Goal: Information Seeking & Learning: Learn about a topic

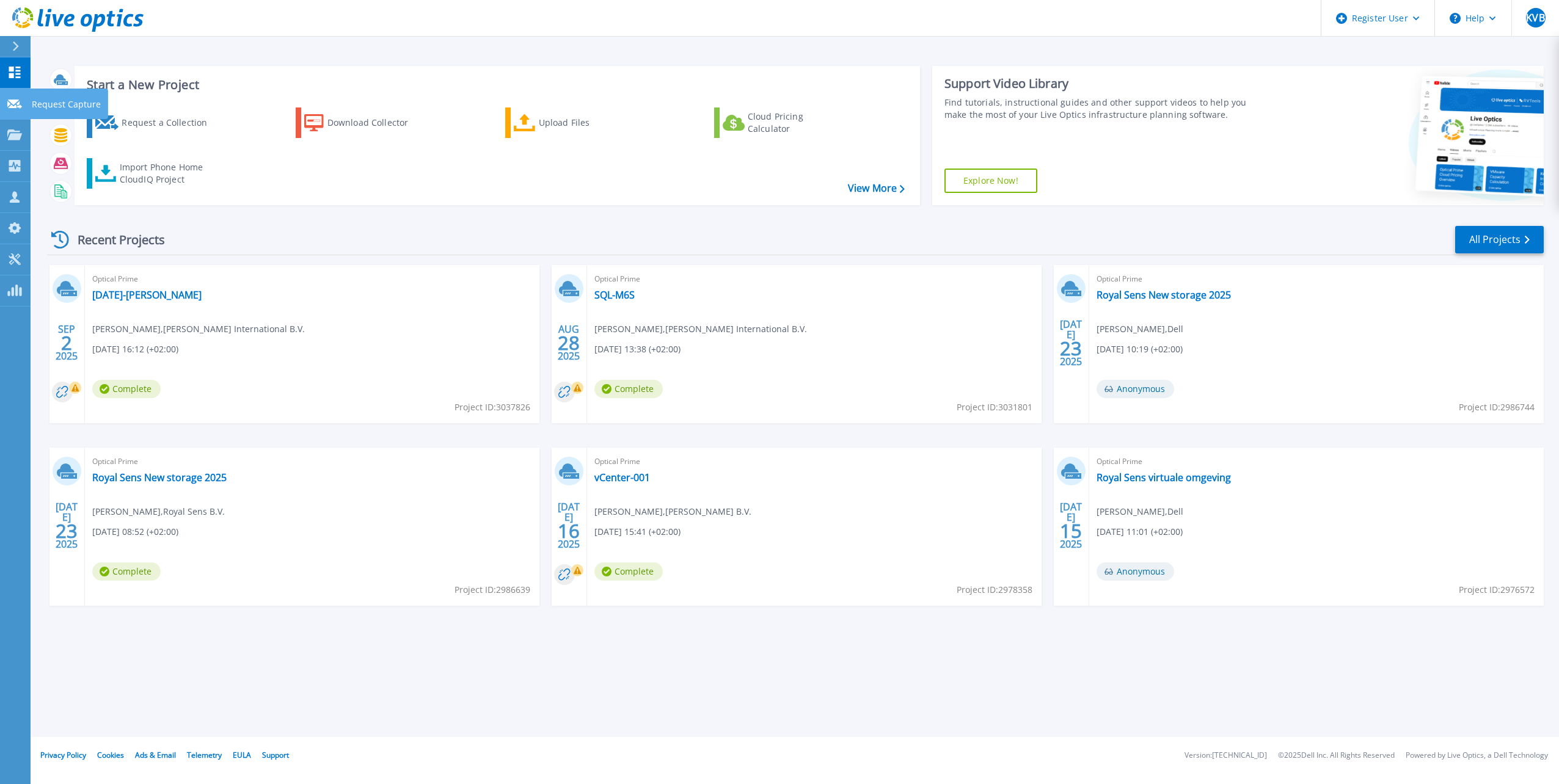
click at [4, 96] on link "Request Capture Request Capture" at bounding box center [15, 104] width 31 height 31
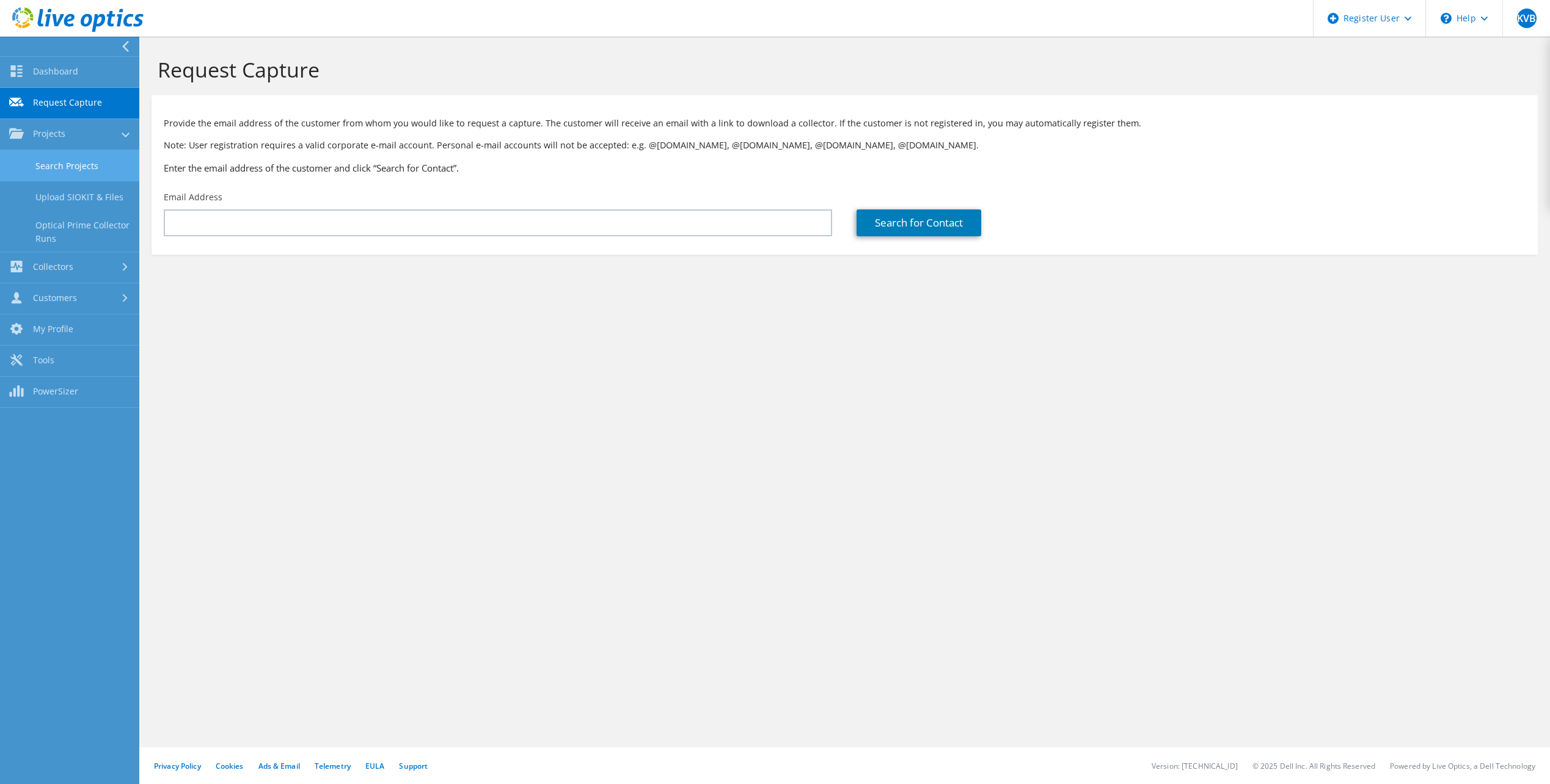
click at [115, 158] on link "Search Projects" at bounding box center [70, 165] width 139 height 31
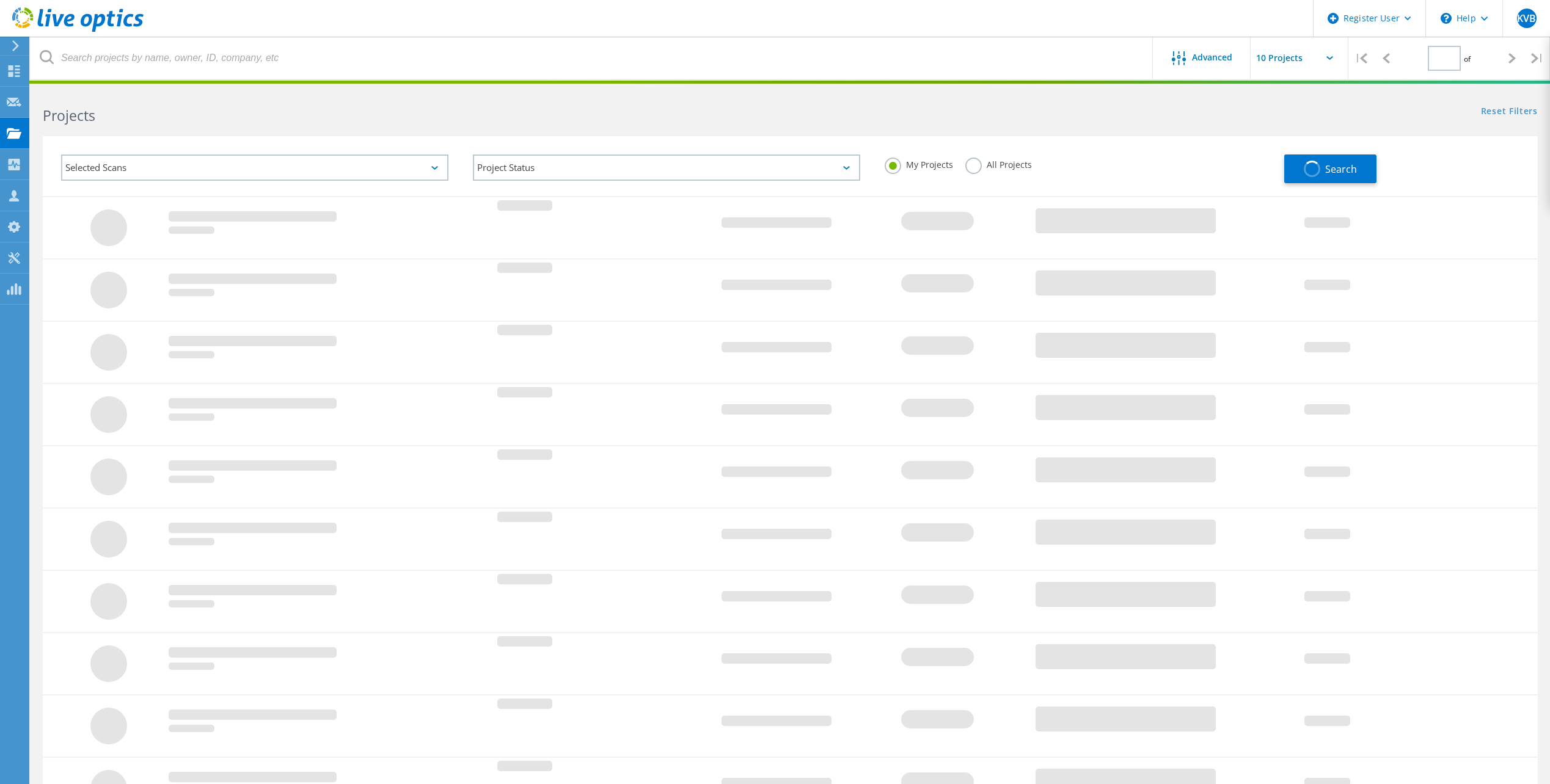
type input "1"
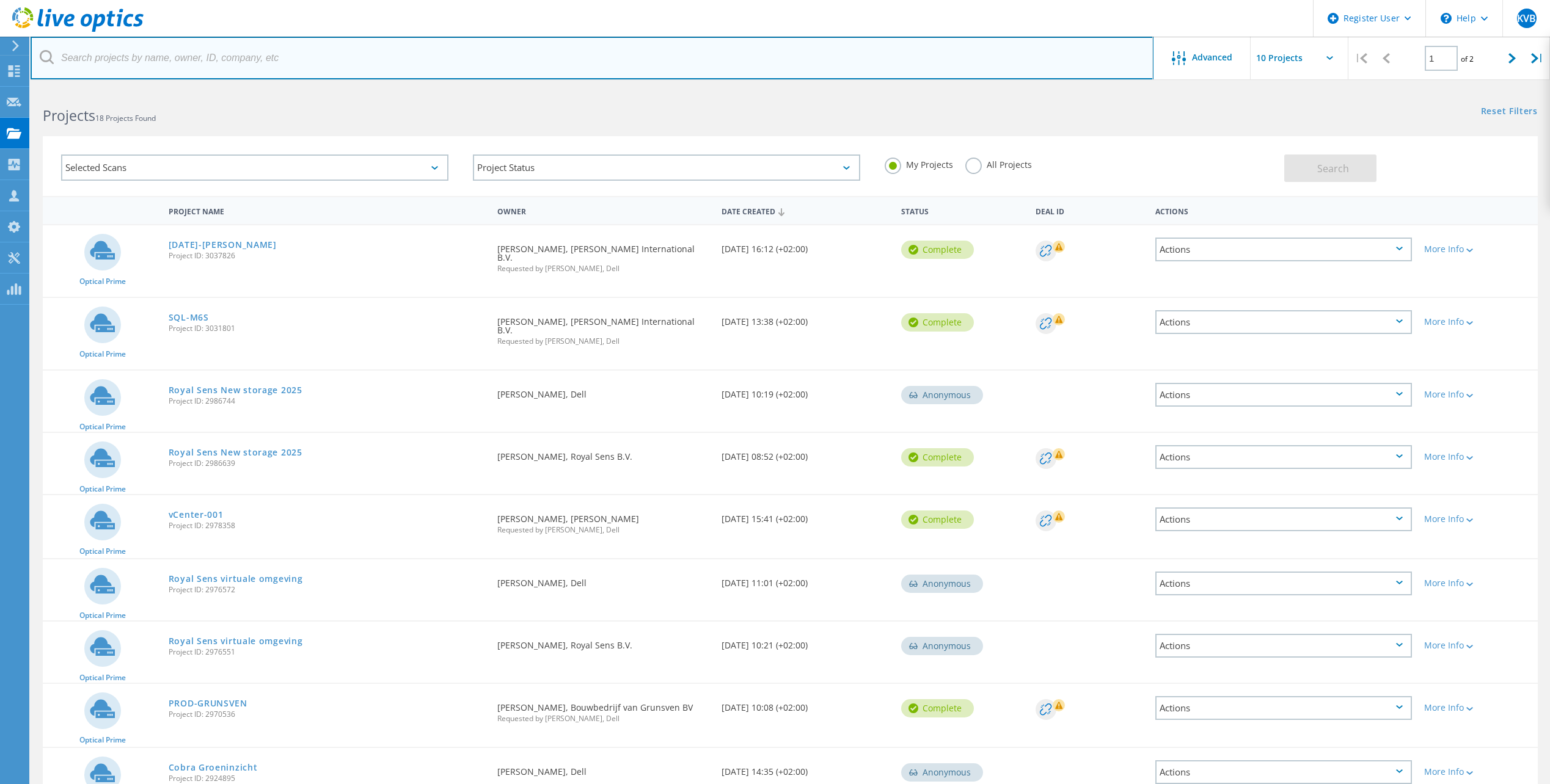
click at [627, 60] on input "text" at bounding box center [592, 58] width 1123 height 43
paste input "lkruidenberg@turien.nl"
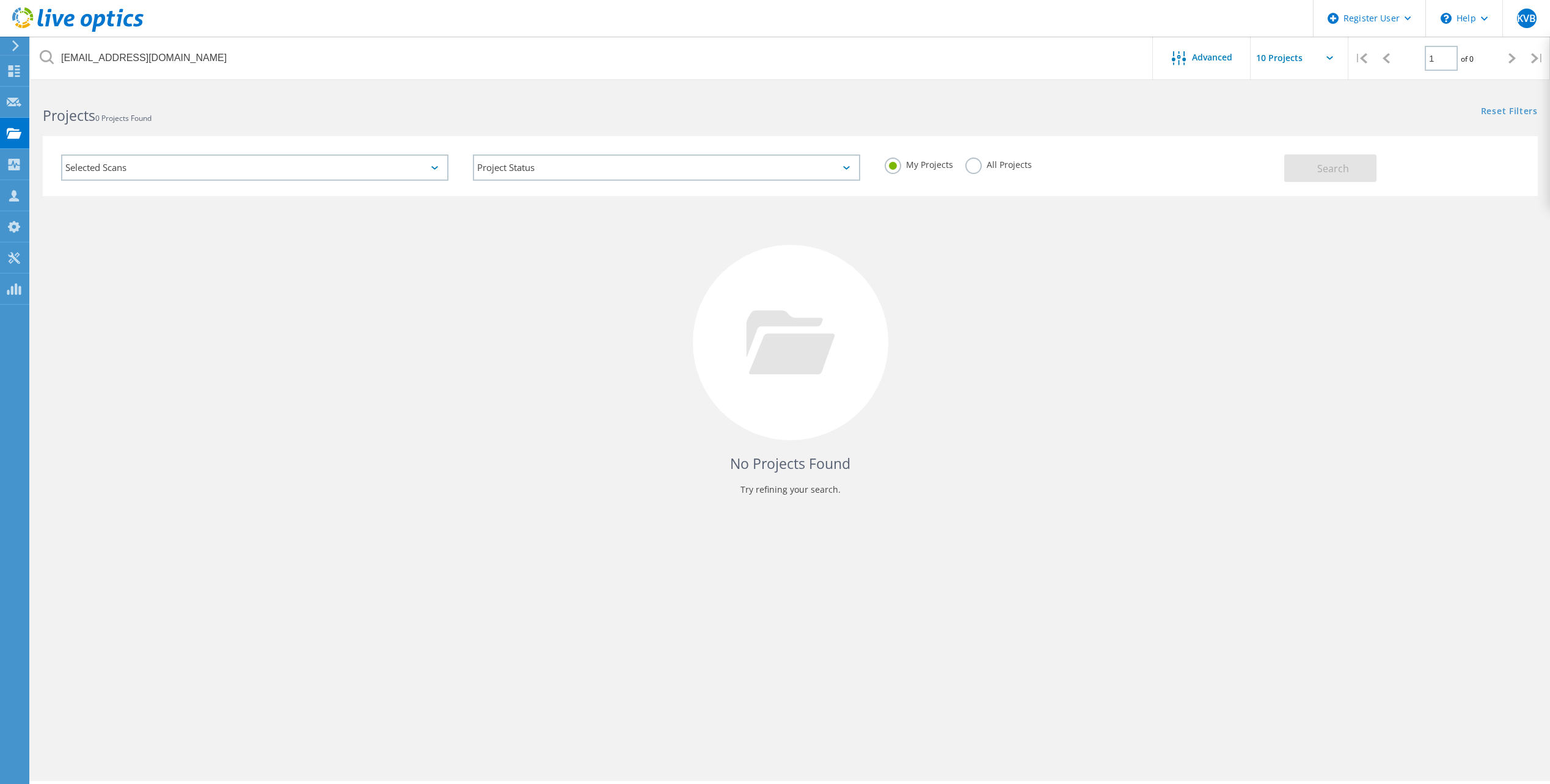
click at [958, 152] on div "My Projects All Projects" at bounding box center [1078, 165] width 412 height 45
click at [964, 155] on div "My Projects All Projects" at bounding box center [1078, 165] width 412 height 45
click at [967, 156] on div "My Projects All Projects" at bounding box center [1078, 165] width 412 height 45
click at [971, 160] on label "All Projects" at bounding box center [998, 164] width 66 height 11
click at [0, 0] on input "All Projects" at bounding box center [0, 0] width 0 height 0
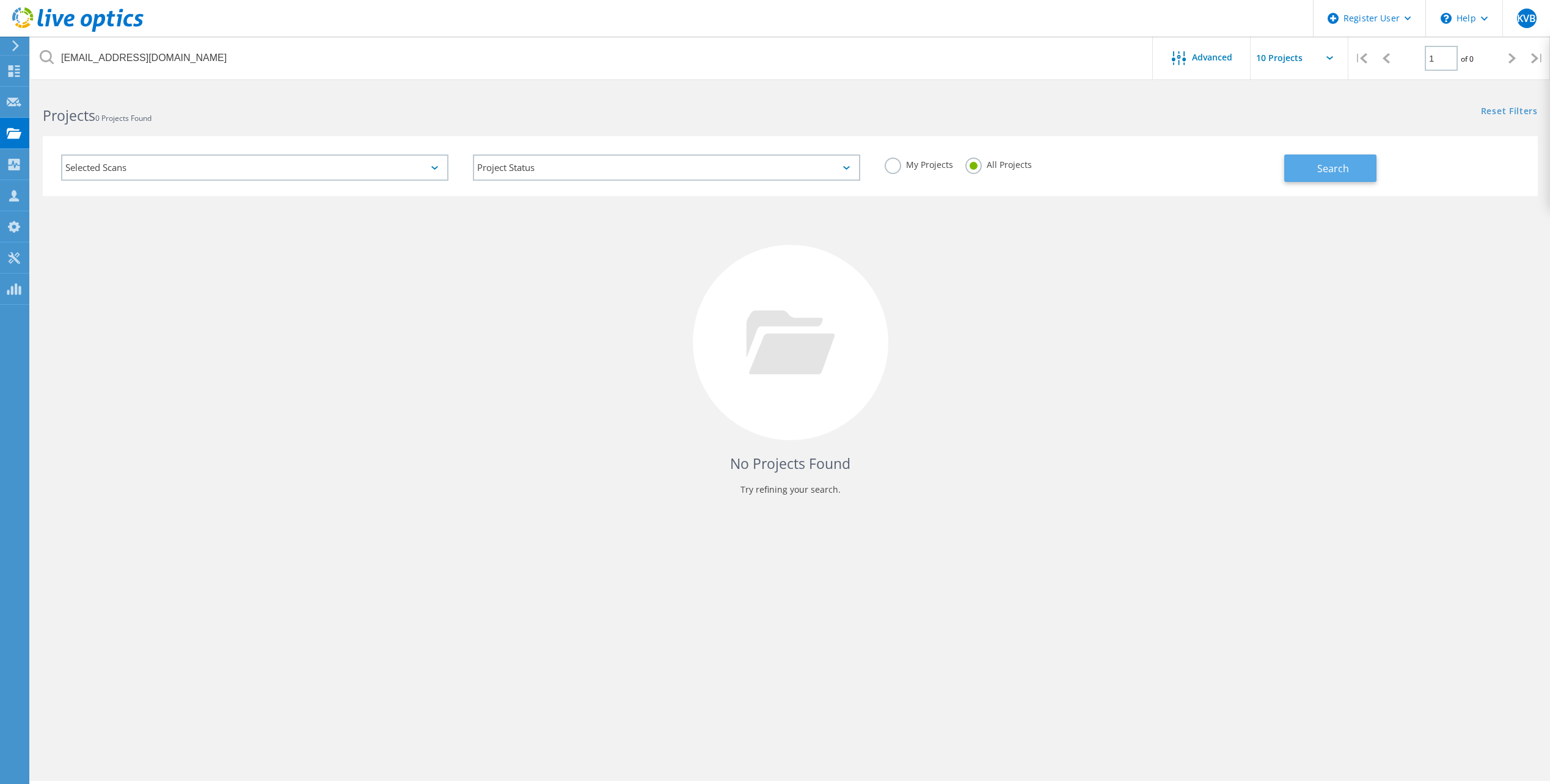
click at [1353, 175] on button "Search" at bounding box center [1330, 168] width 92 height 28
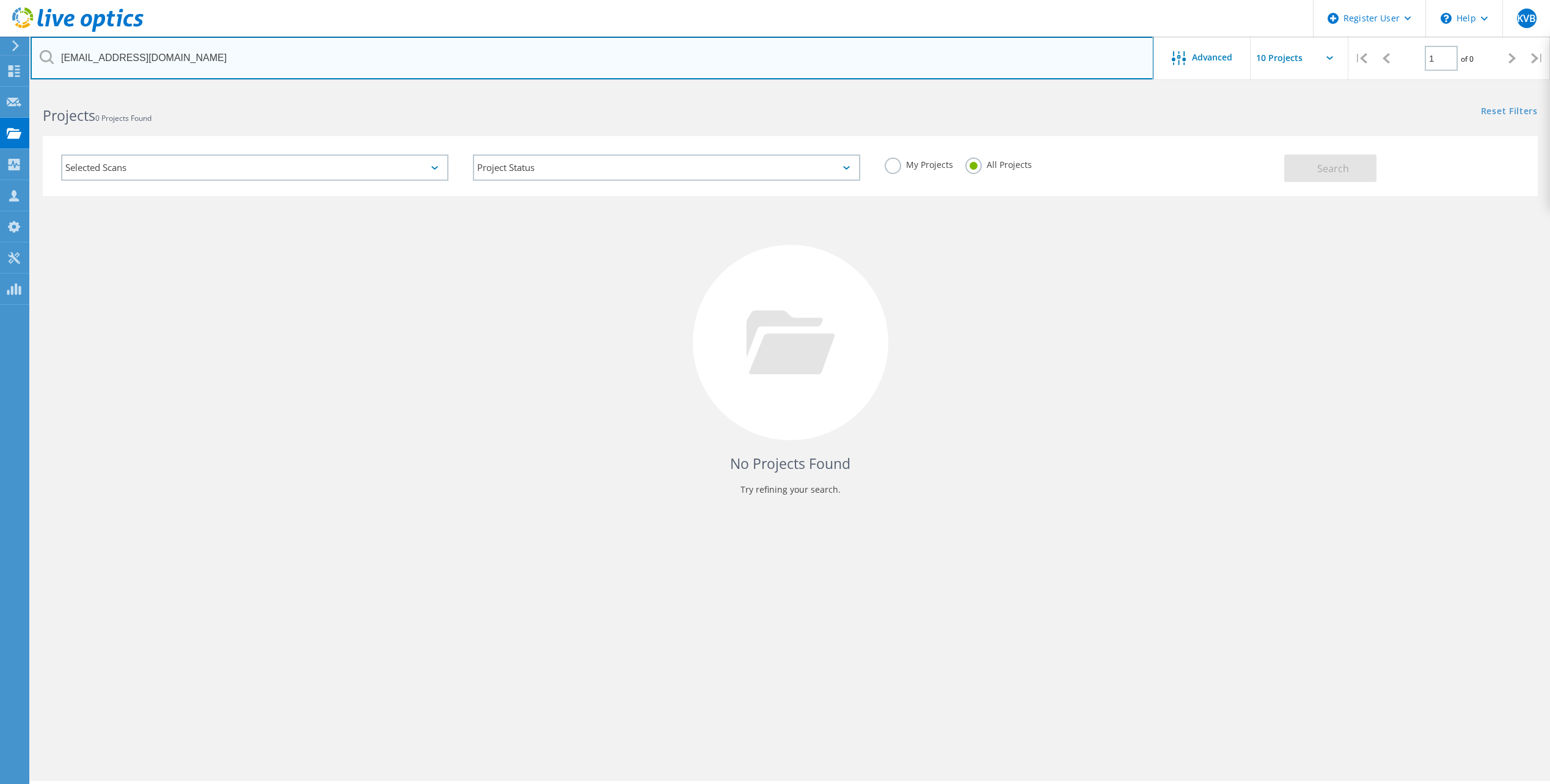
drag, startPoint x: -2, startPoint y: 46, endPoint x: -14, endPoint y: 46, distance: 12.0
click at [0, 46] on html "Register User \n Help Explore Helpful Articles Contact Support KVB Dell User Ki…" at bounding box center [775, 409] width 1550 height 818
click at [297, 57] on input "lkruidenberg@turien.nl" at bounding box center [592, 58] width 1123 height 43
drag, startPoint x: 297, startPoint y: 57, endPoint x: 3, endPoint y: 54, distance: 294.0
click at [3, 88] on div "Register User \n Help Explore Helpful Articles Contact Support KVB Dell User Ki…" at bounding box center [775, 453] width 1550 height 729
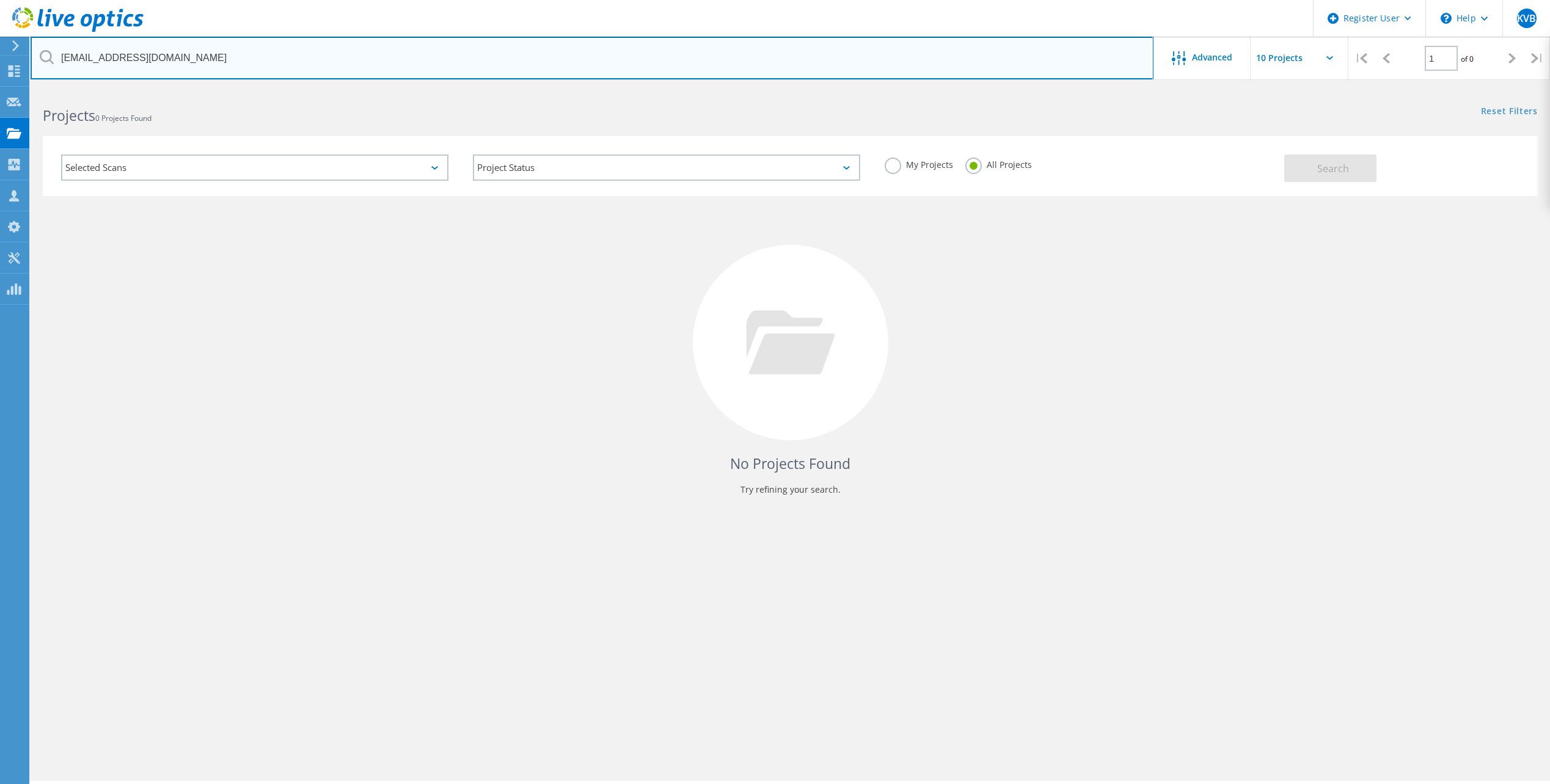
paste input "jboots@"
drag, startPoint x: 237, startPoint y: 58, endPoint x: -70, endPoint y: 40, distance: 307.5
click at [0, 40] on html "Register User \n Help Explore Helpful Articles Contact Support KVB Dell User Ki…" at bounding box center [775, 409] width 1550 height 818
paste input "text"
type input "[EMAIL_ADDRESS][DOMAIN_NAME]"
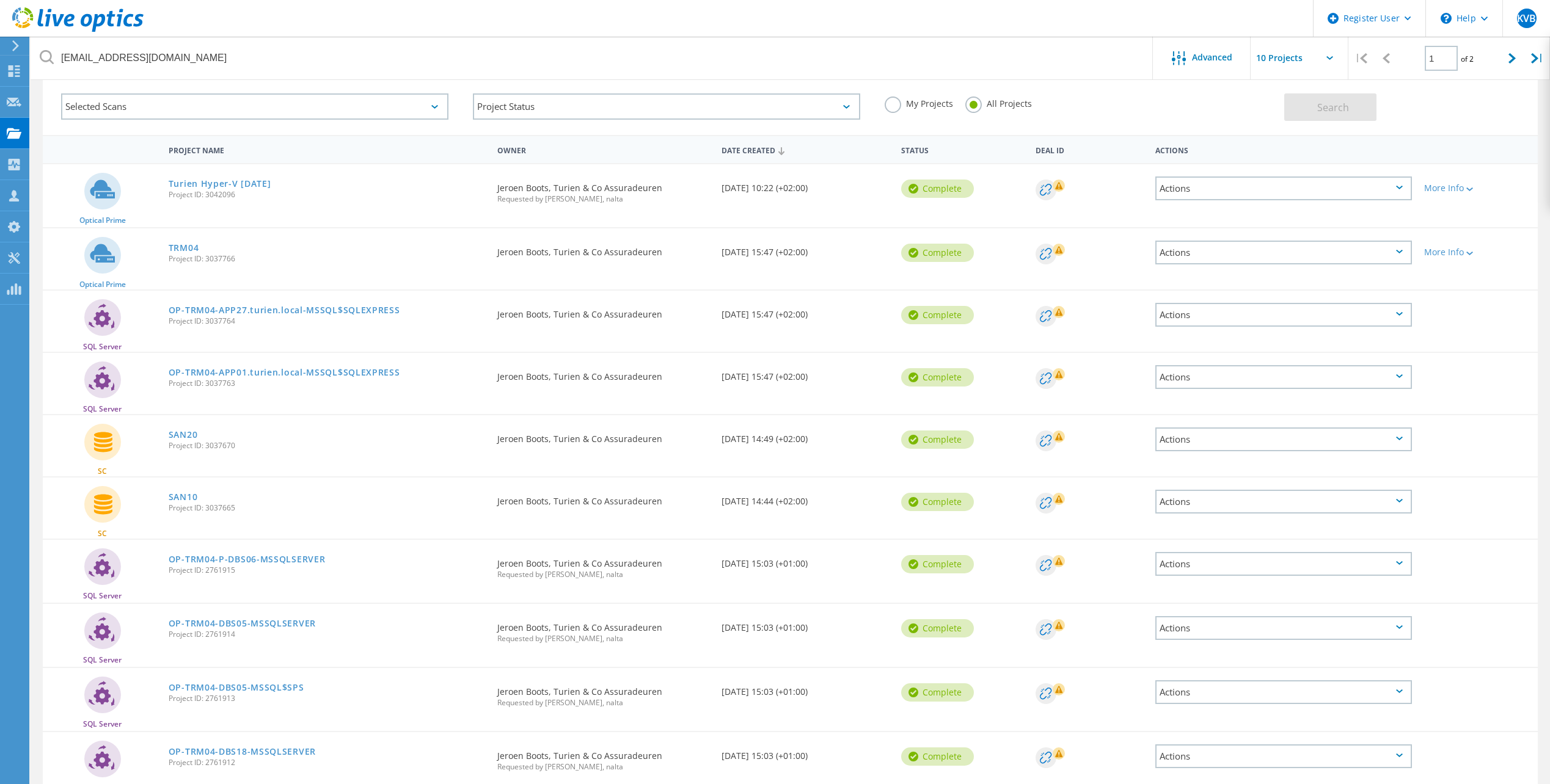
scroll to position [121, 0]
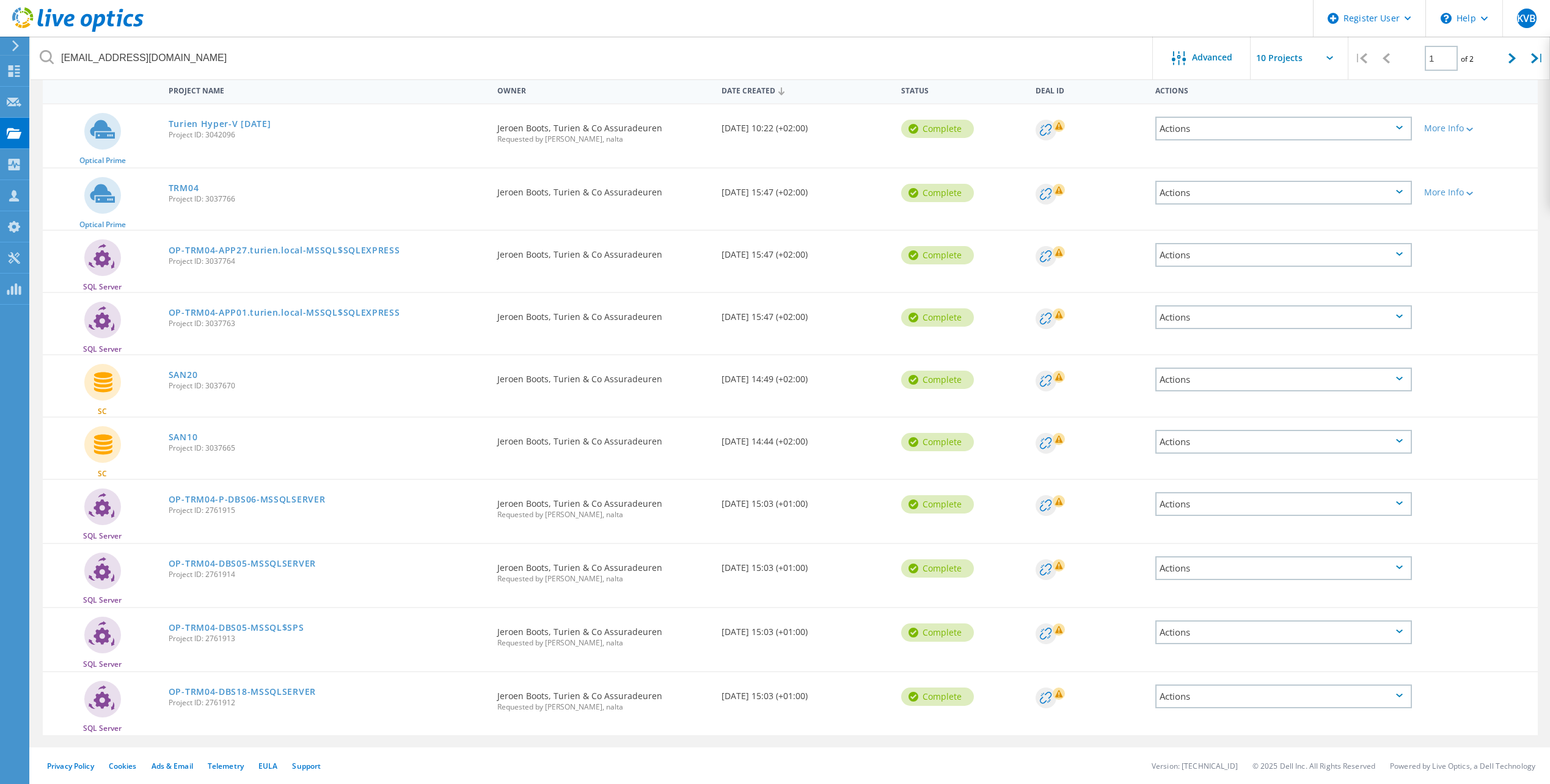
click at [1321, 67] on input "text" at bounding box center [1312, 58] width 122 height 43
click at [1306, 111] on div "Show 20 Projects" at bounding box center [1311, 110] width 121 height 20
type input "Show 20 Projects"
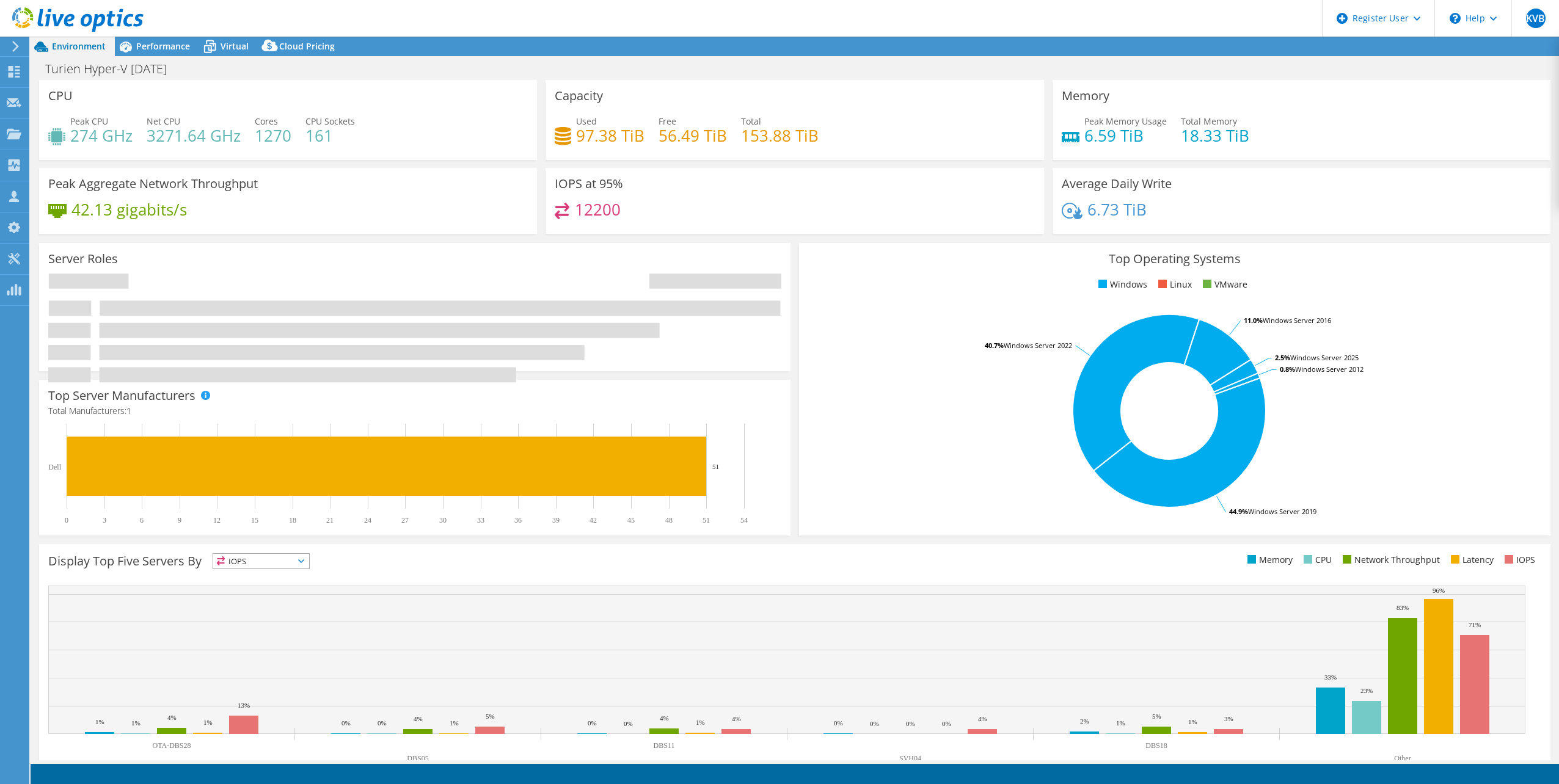
select select "USD"
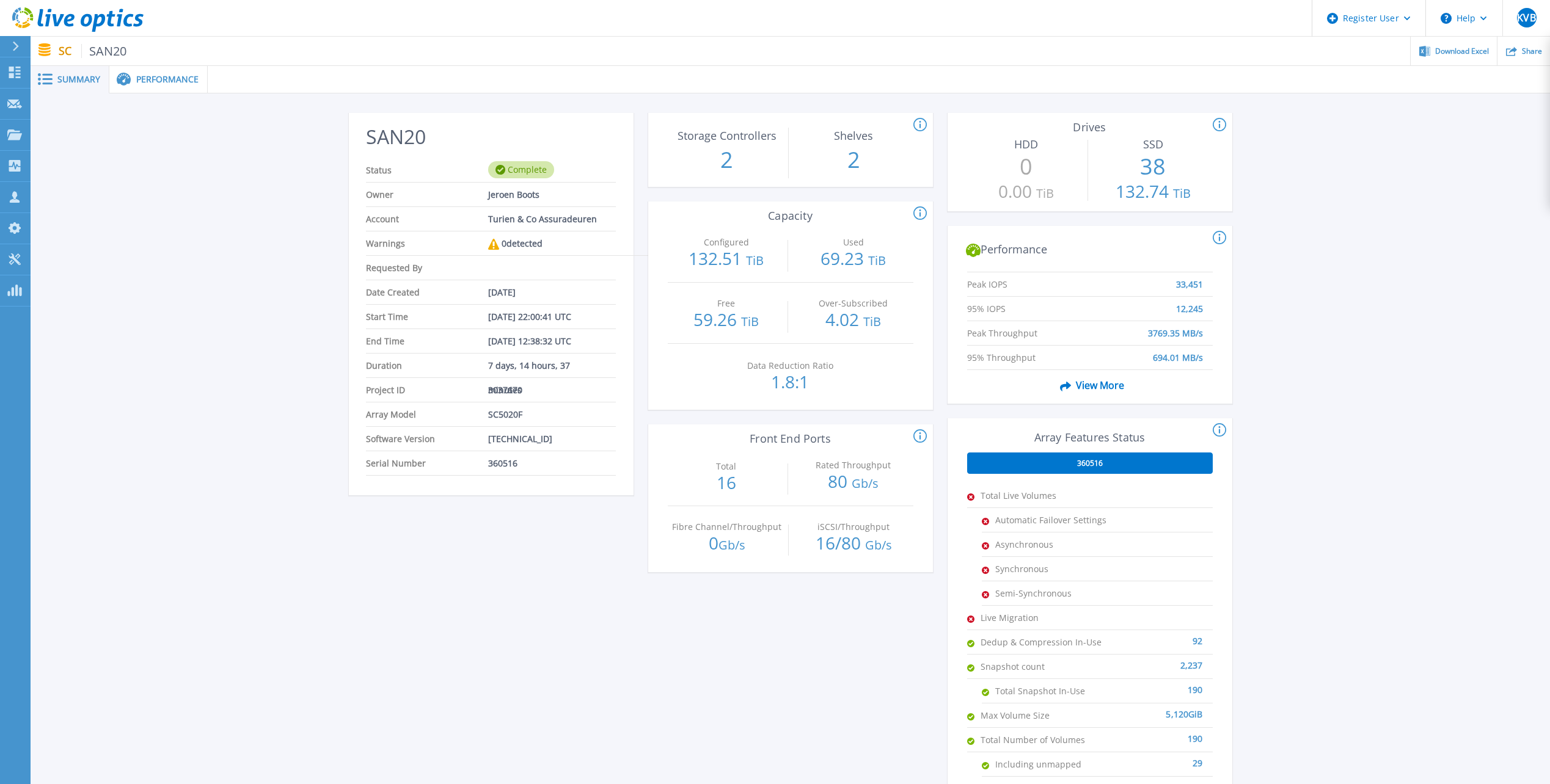
click at [179, 82] on span "Performance" at bounding box center [167, 79] width 62 height 9
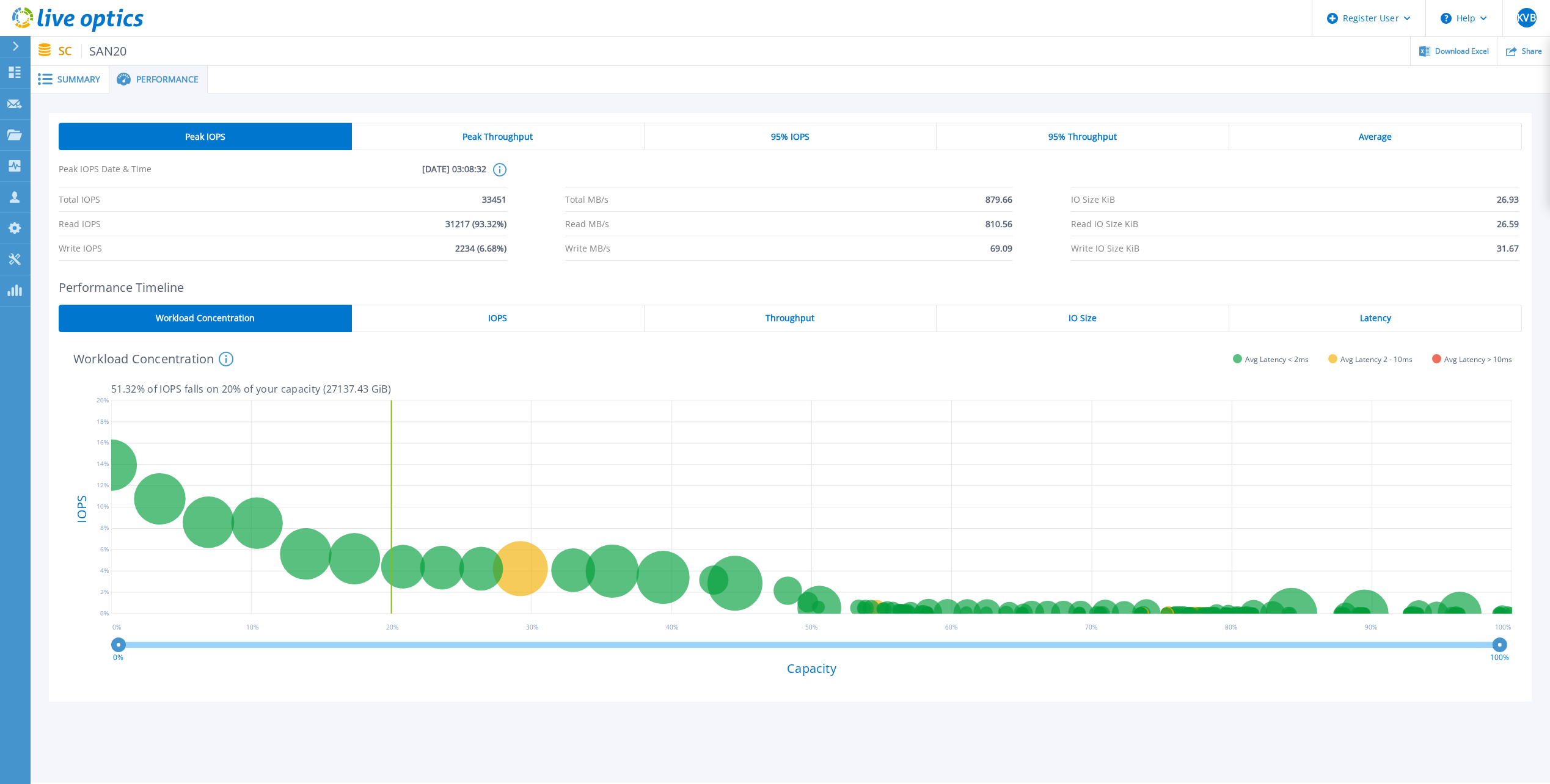
click at [423, 319] on div "IOPS" at bounding box center [497, 318] width 292 height 28
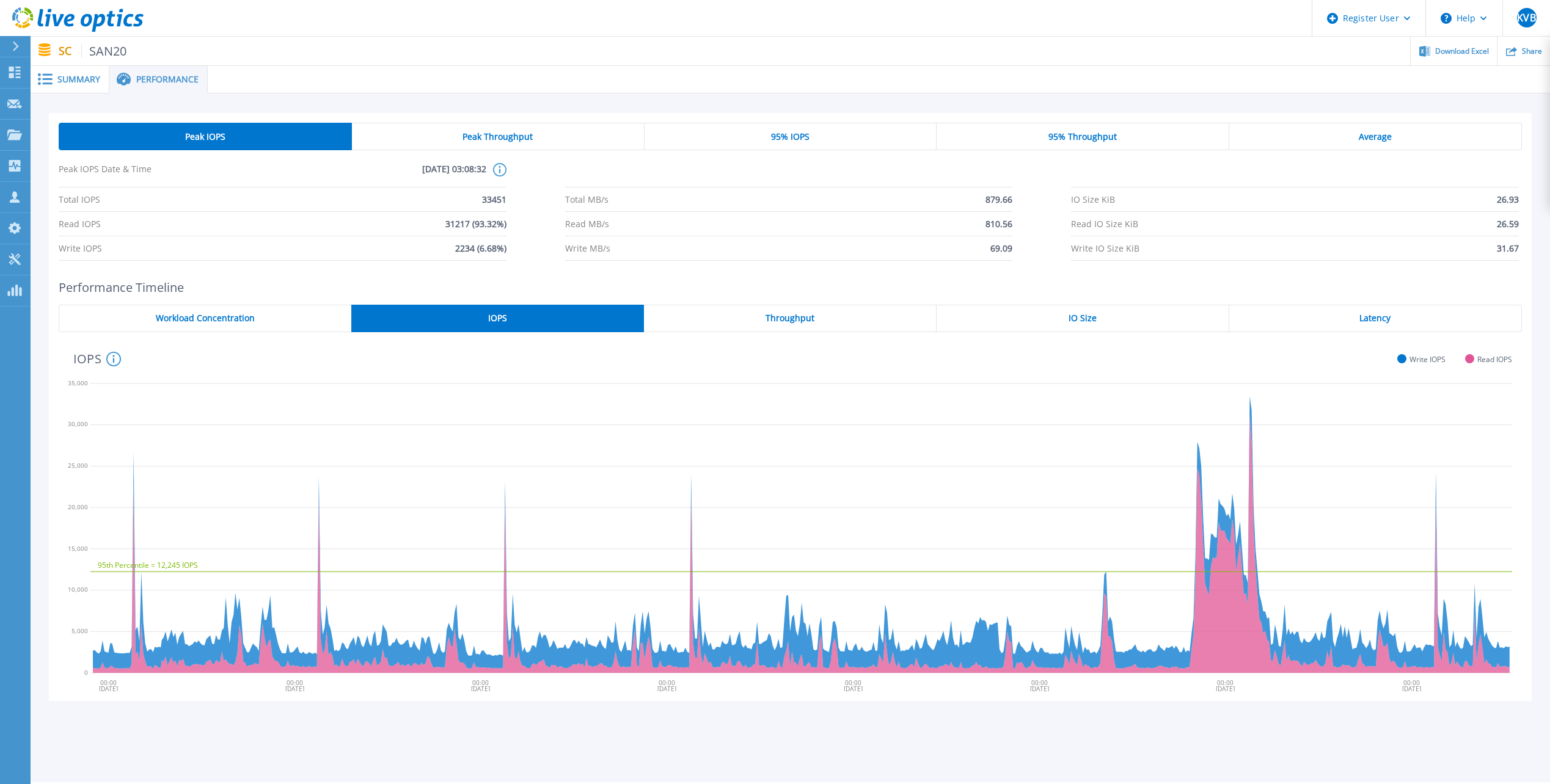
click at [707, 324] on div "Throughput" at bounding box center [790, 318] width 292 height 28
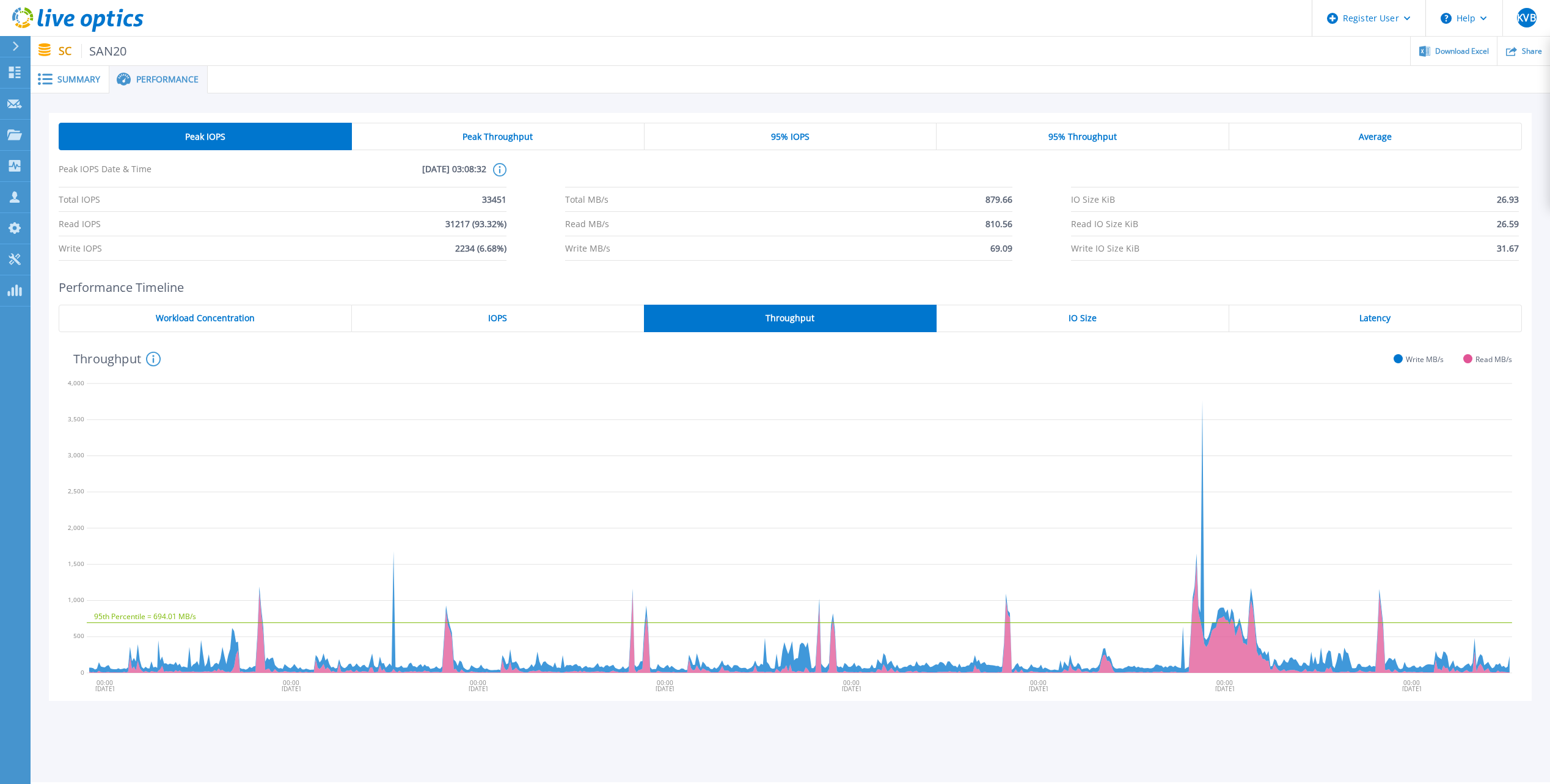
drag, startPoint x: 1091, startPoint y: 317, endPoint x: 1298, endPoint y: 314, distance: 207.0
click at [1091, 317] on span "IO Size" at bounding box center [1082, 318] width 28 height 10
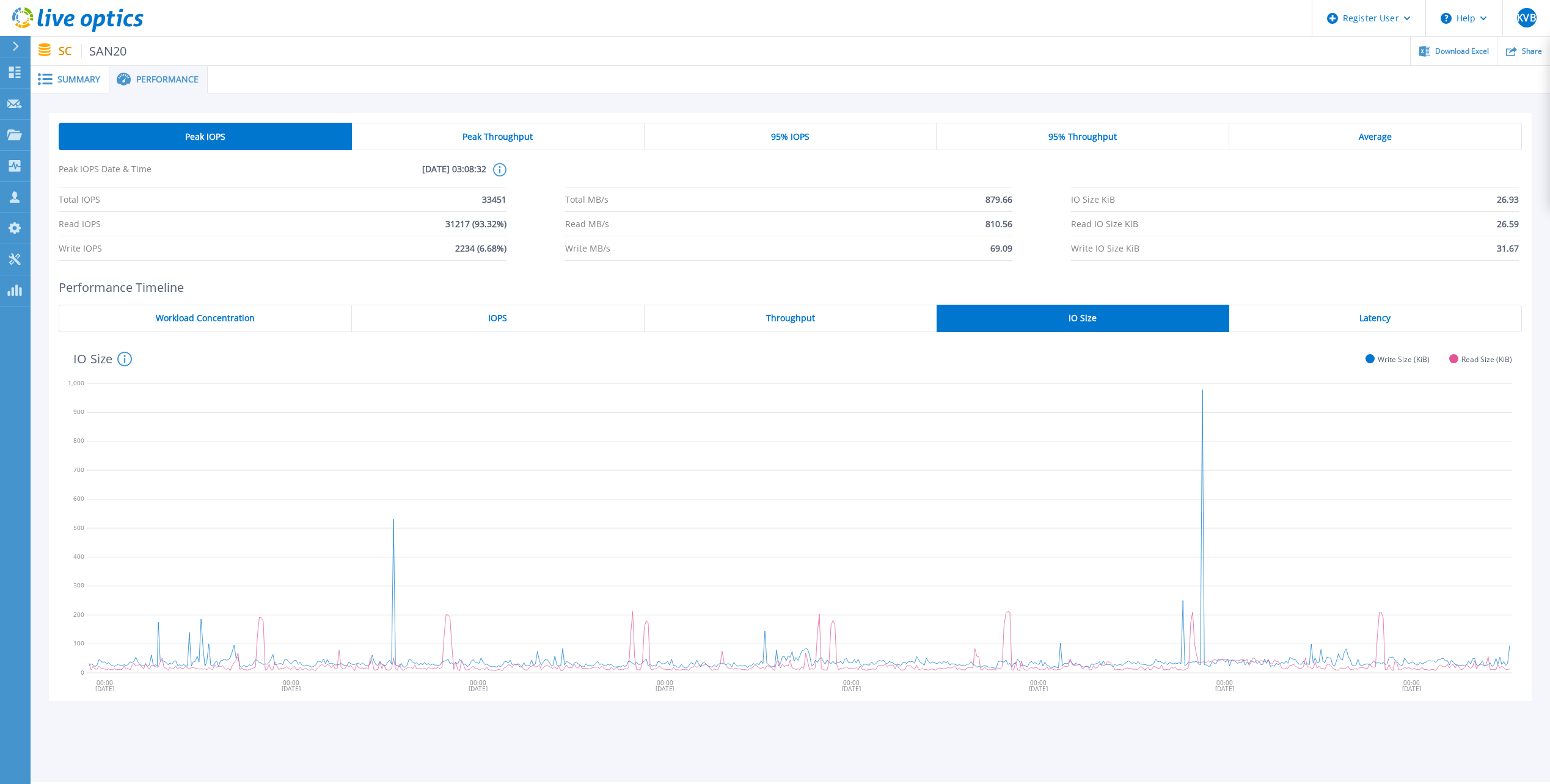
click at [1475, 326] on div "Latency" at bounding box center [1375, 318] width 292 height 28
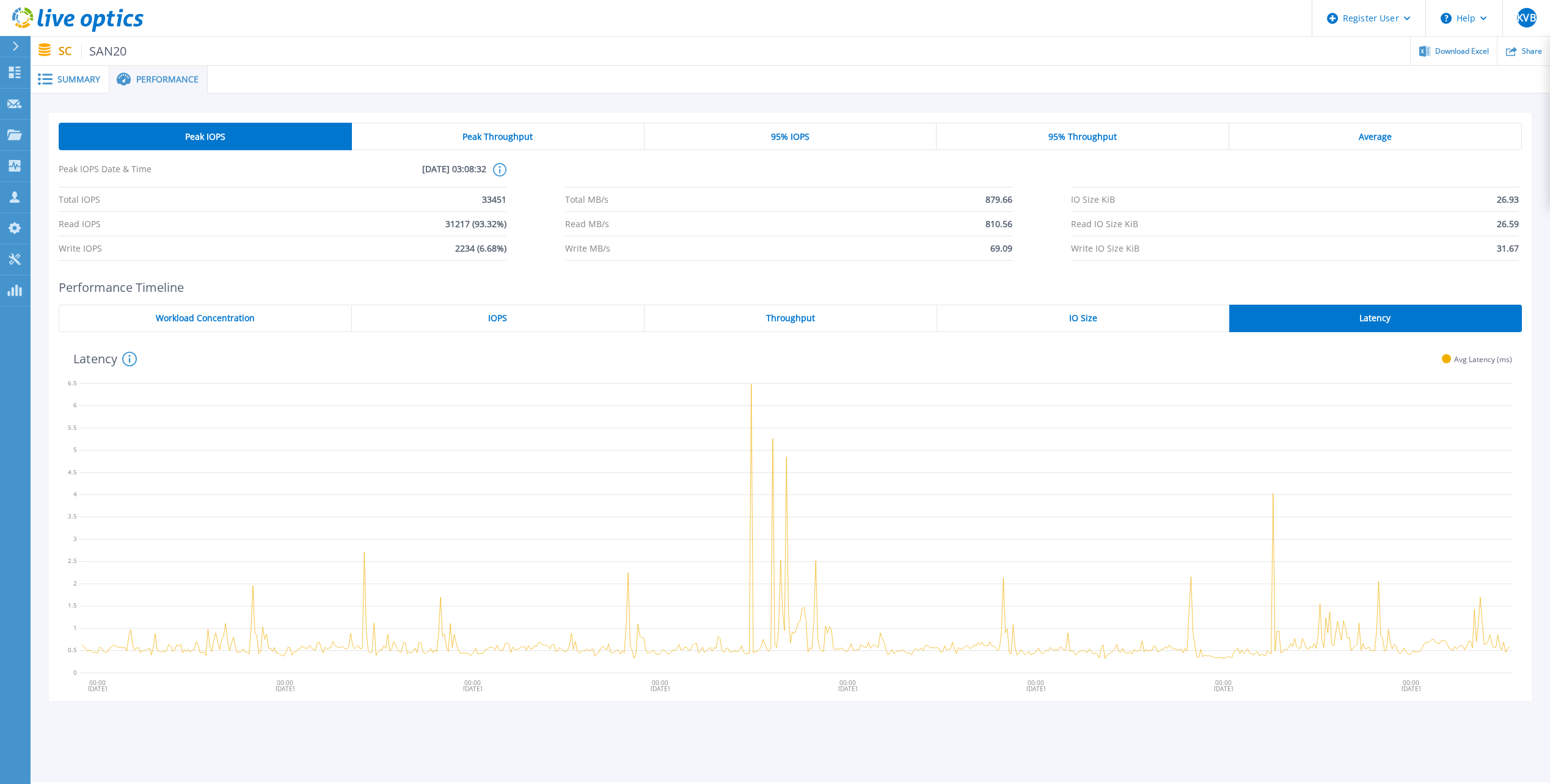
drag, startPoint x: 219, startPoint y: 333, endPoint x: 223, endPoint y: 325, distance: 8.9
click at [220, 332] on div "08/26/2025 08/27/2025 08/28/2025 08/29/2025 08/30/2025 08/31/2025 09/01/2025 09…" at bounding box center [790, 511] width 1463 height 359
click at [223, 322] on span "Workload Concentration" at bounding box center [205, 318] width 99 height 10
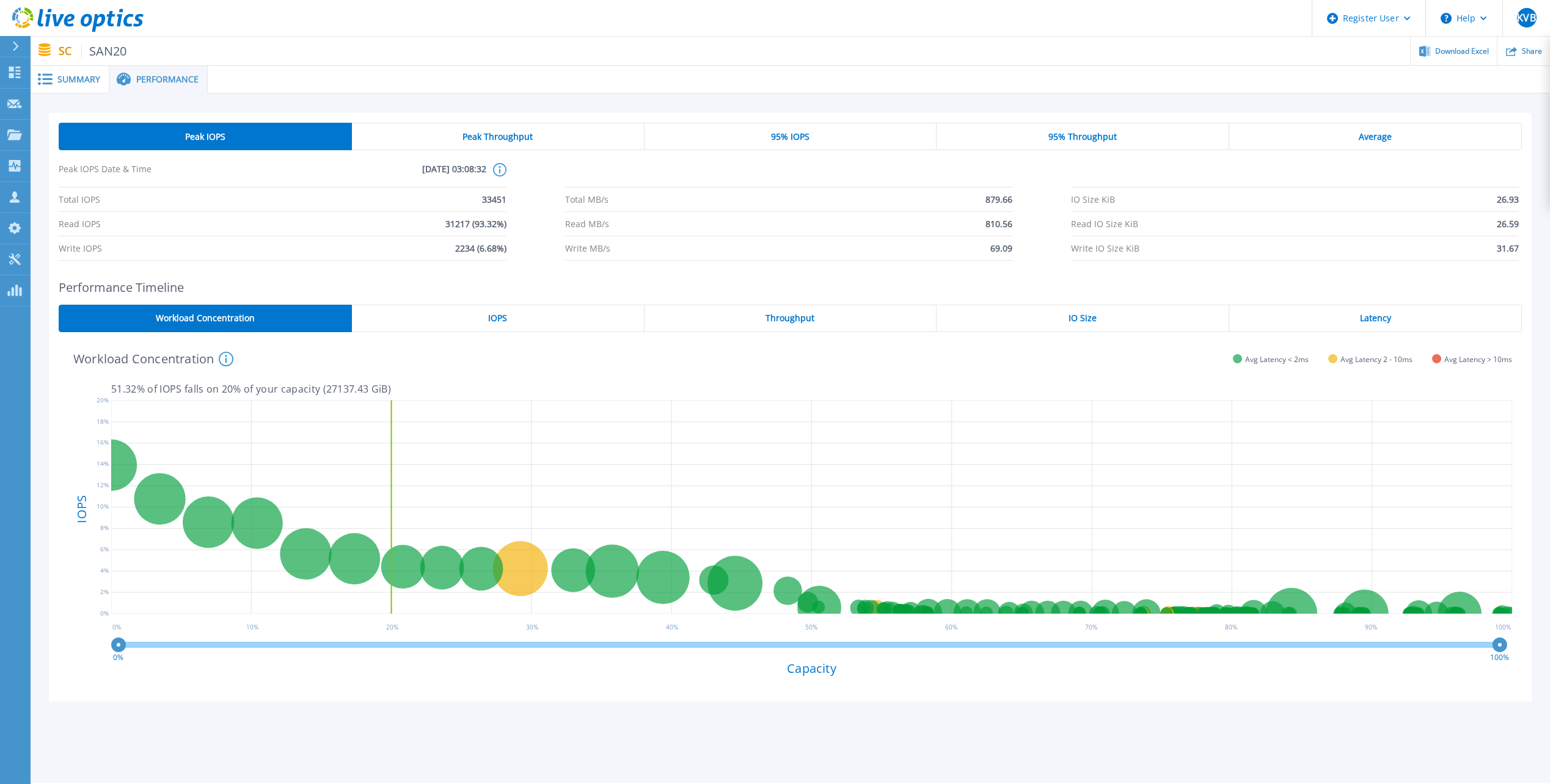
click at [56, 79] on span at bounding box center [44, 79] width 27 height 11
